Goal: Navigation & Orientation: Find specific page/section

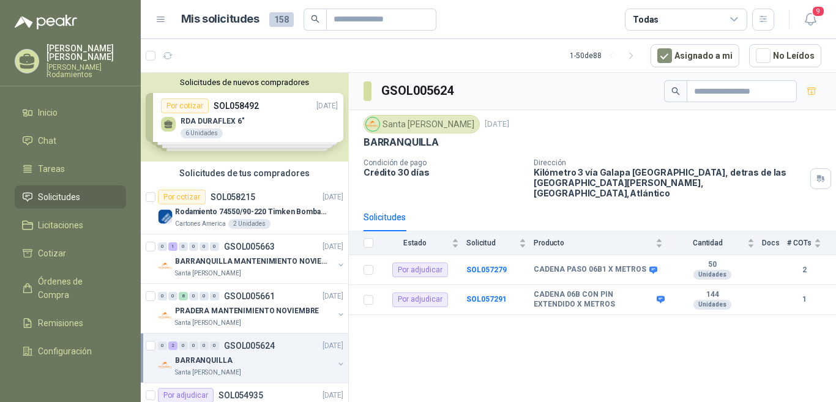
click at [226, 120] on div "Solicitudes de nuevos compradores Por cotizar SOL058492 [DATE] RDA DURAFLEX 6" …" at bounding box center [244, 117] width 207 height 89
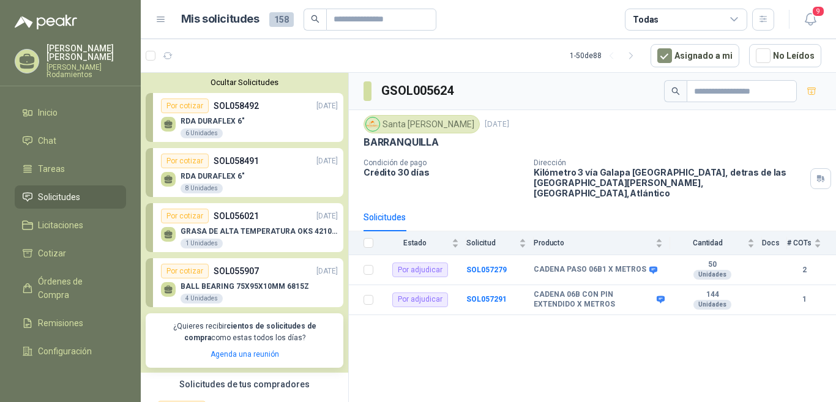
click at [239, 158] on p "SOL058491" at bounding box center [236, 160] width 45 height 13
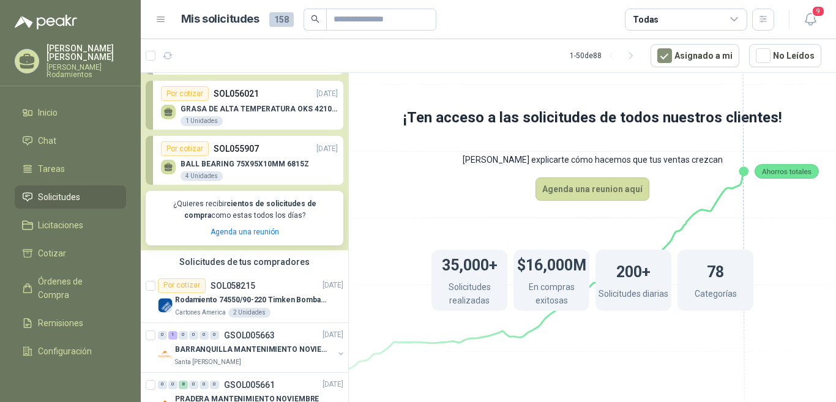
scroll to position [184, 0]
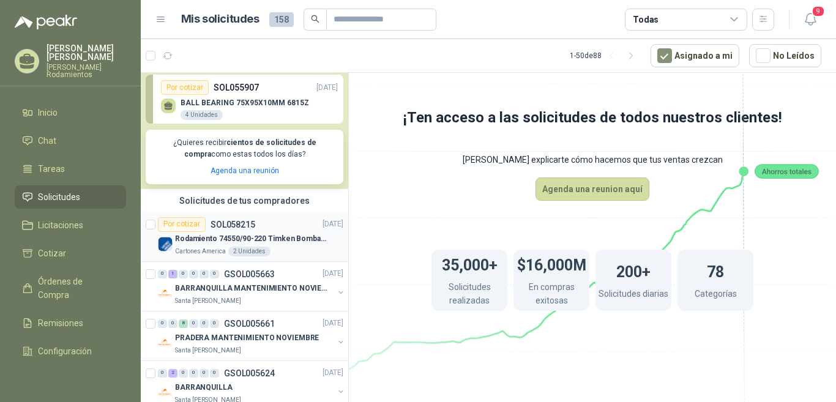
click at [255, 224] on p "SOL058215" at bounding box center [233, 224] width 45 height 9
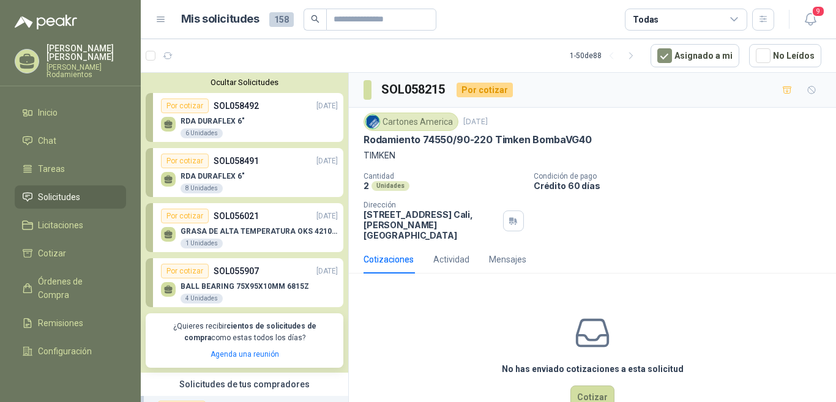
click at [263, 82] on button "Ocultar Solicitudes" at bounding box center [245, 82] width 198 height 9
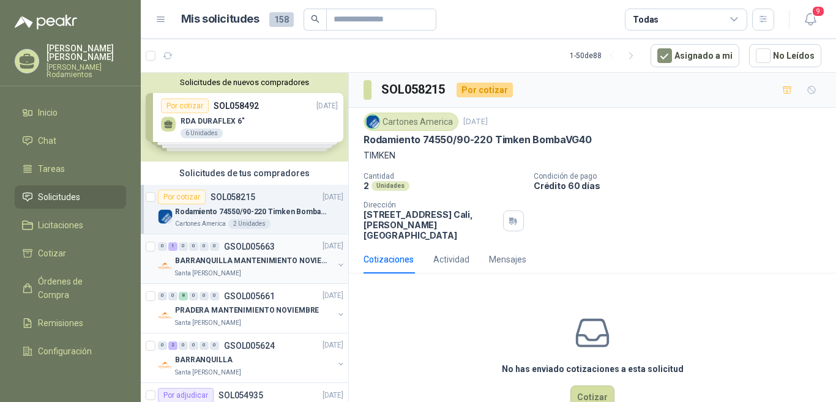
click at [259, 245] on p "GSOL005663" at bounding box center [249, 246] width 51 height 9
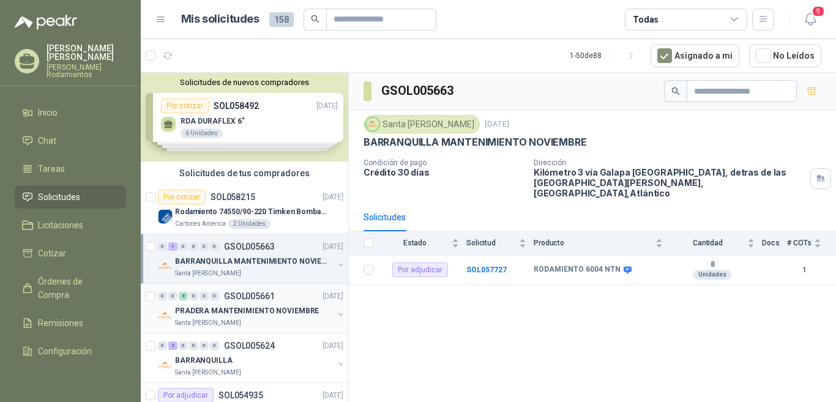
click at [270, 290] on div "0 0 8 0 0 0 GSOL005661 [DATE]" at bounding box center [252, 296] width 188 height 15
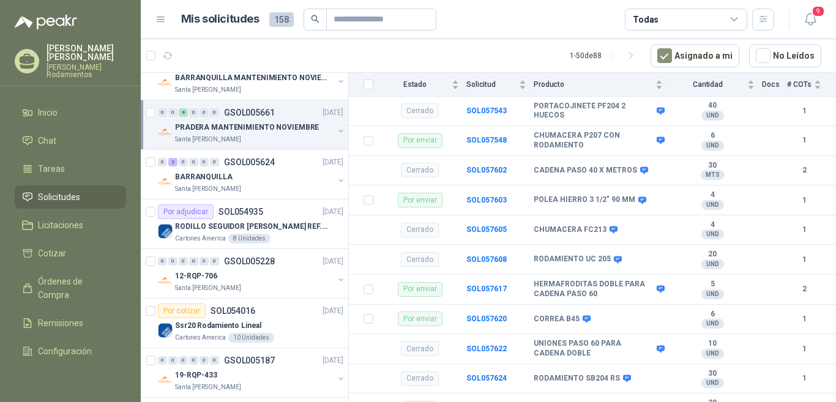
scroll to position [122, 0]
